Goal: Information Seeking & Learning: Learn about a topic

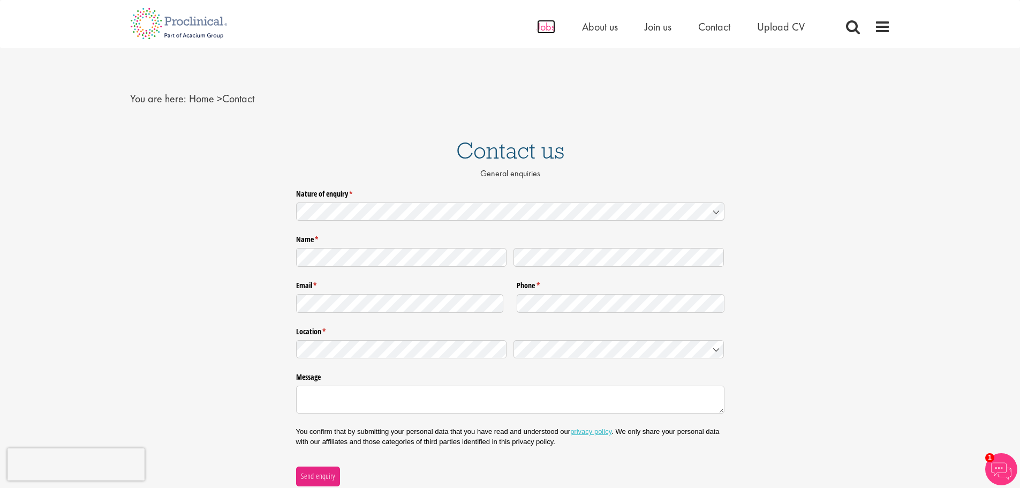
click at [542, 27] on span "Jobs" at bounding box center [546, 27] width 18 height 14
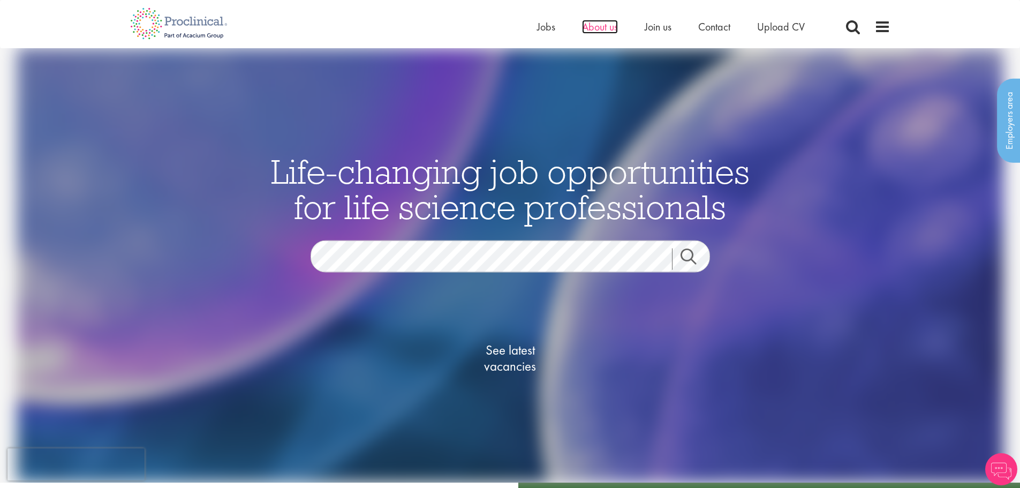
click at [613, 30] on span "About us" at bounding box center [600, 27] width 36 height 14
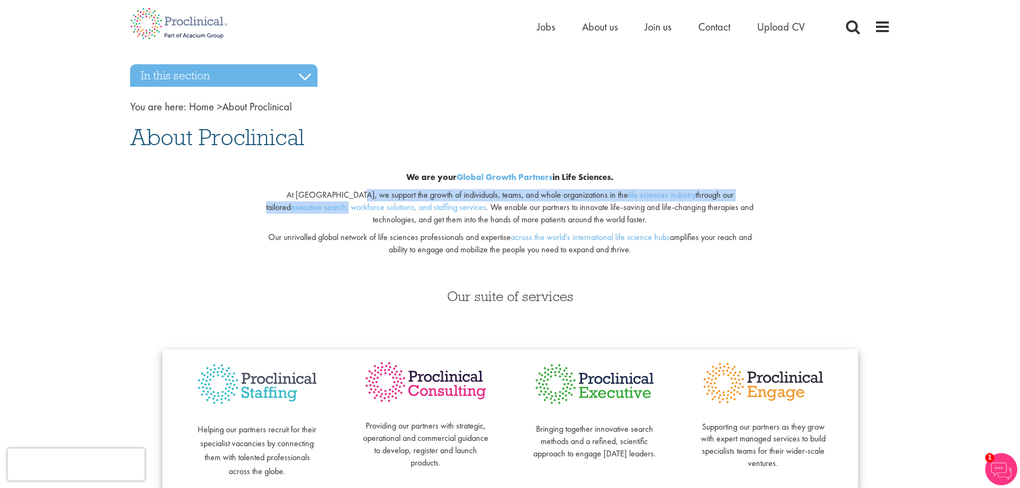
drag, startPoint x: 320, startPoint y: 193, endPoint x: 835, endPoint y: 199, distance: 515.1
click at [826, 198] on div "We are your Global Growth Partners in Life Sciences. At [GEOGRAPHIC_DATA], we s…" at bounding box center [510, 216] width 776 height 125
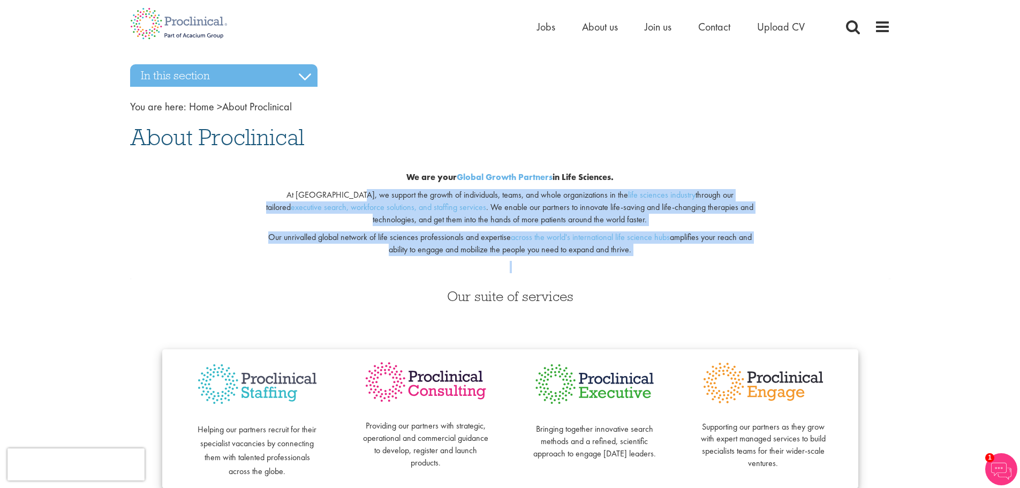
click at [839, 199] on div "We are your Global Growth Partners in Life Sciences. At [GEOGRAPHIC_DATA], we s…" at bounding box center [510, 216] width 776 height 125
